Goal: Information Seeking & Learning: Learn about a topic

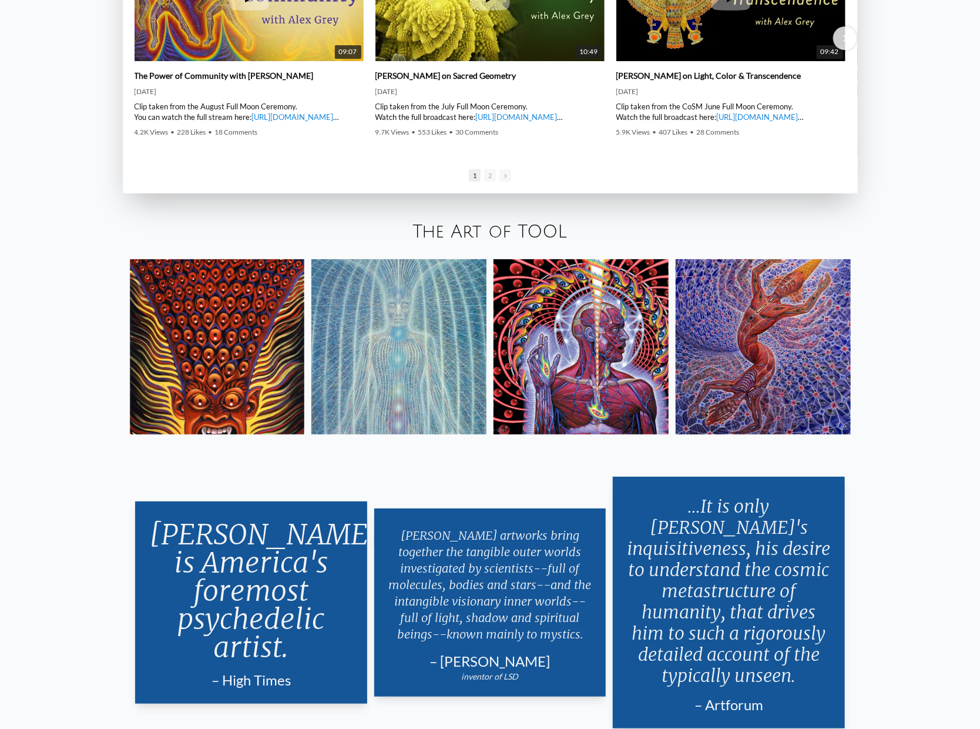
scroll to position [2351, 0]
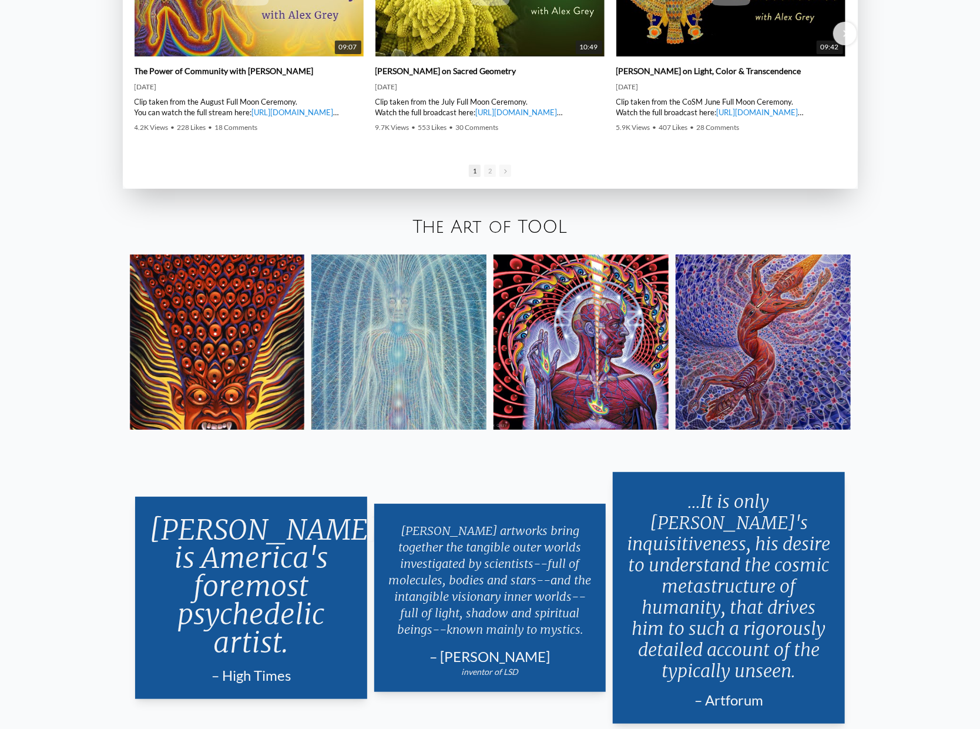
click at [121, 220] on div "The Art of TOOL" at bounding box center [490, 227] width 980 height 40
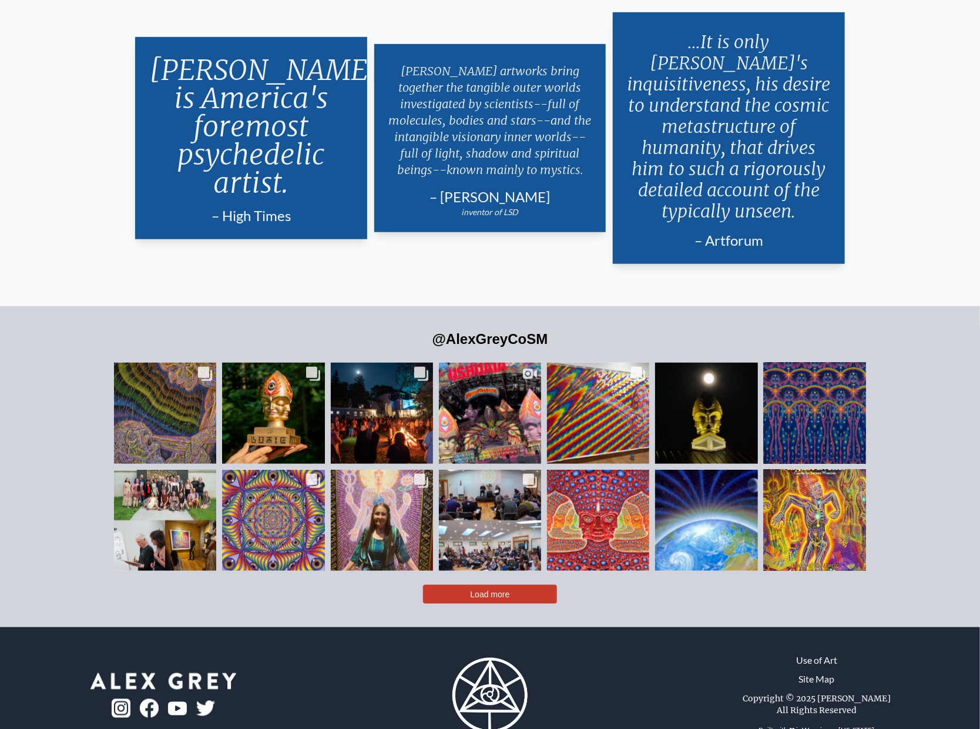
scroll to position [2825, 0]
